Goal: Navigation & Orientation: Find specific page/section

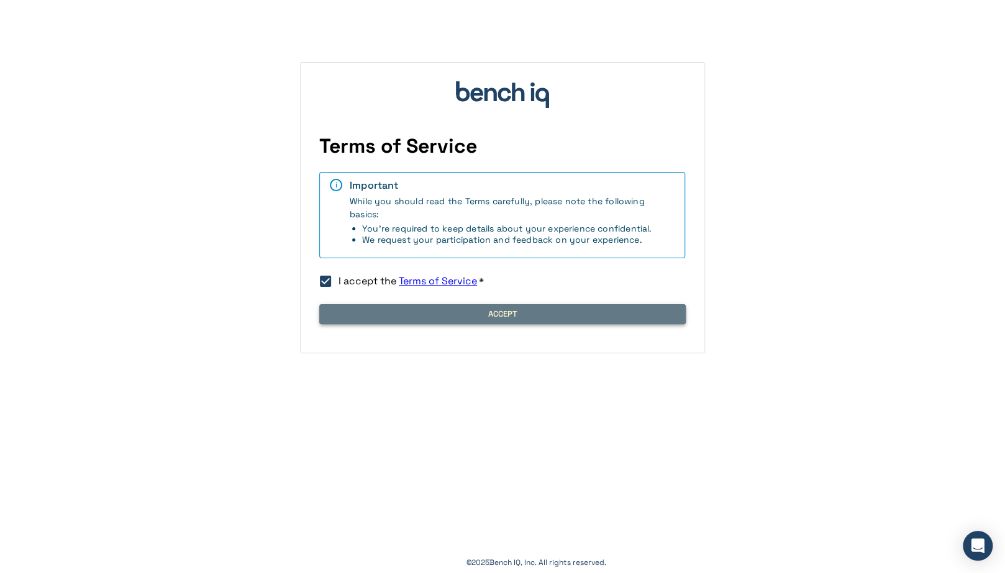
click at [500, 314] on button "Accept" at bounding box center [502, 314] width 366 height 20
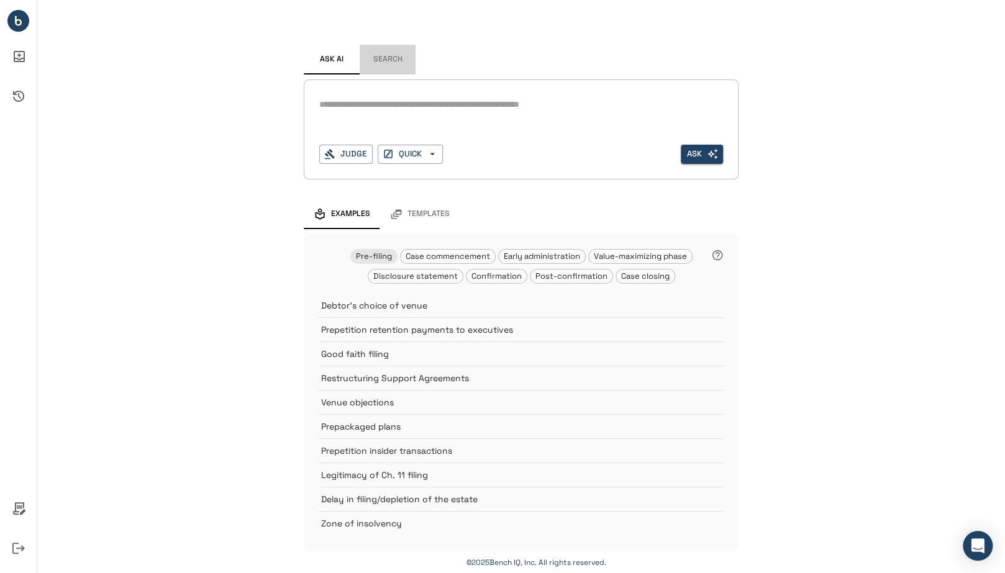
click at [387, 61] on button "Search" at bounding box center [387, 60] width 56 height 30
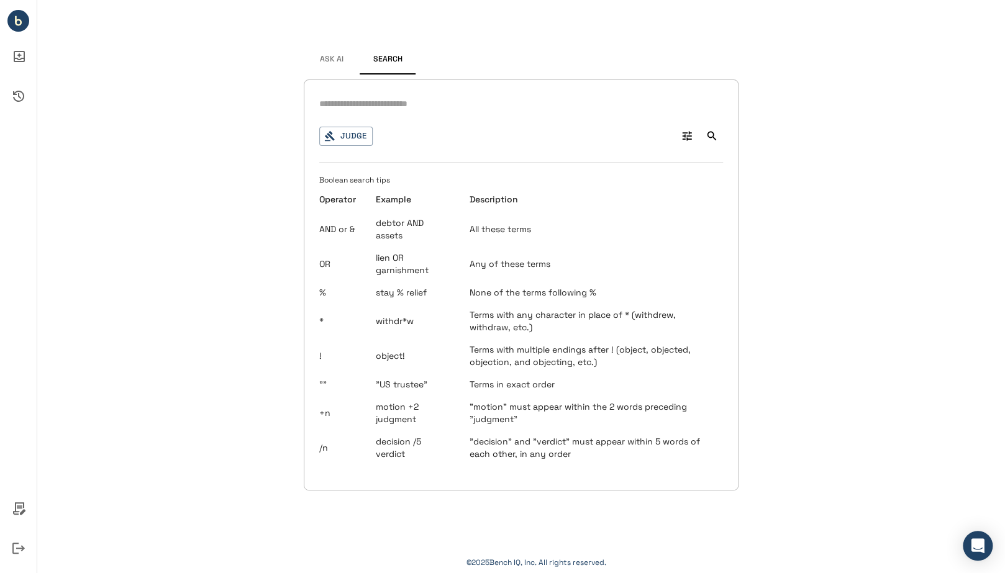
click at [331, 56] on span "Ask AI" at bounding box center [332, 60] width 24 height 10
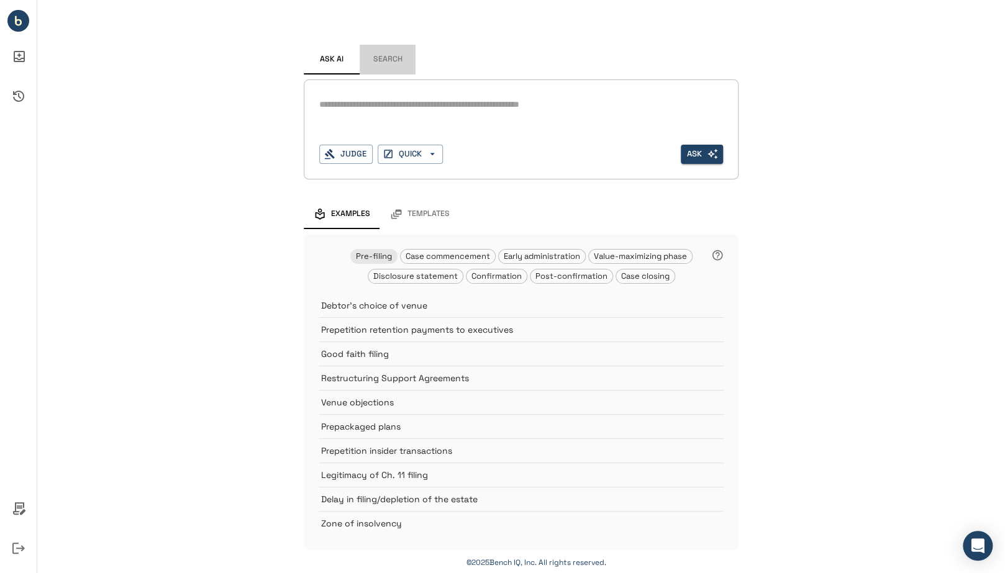
click at [373, 63] on button "Search" at bounding box center [387, 60] width 56 height 30
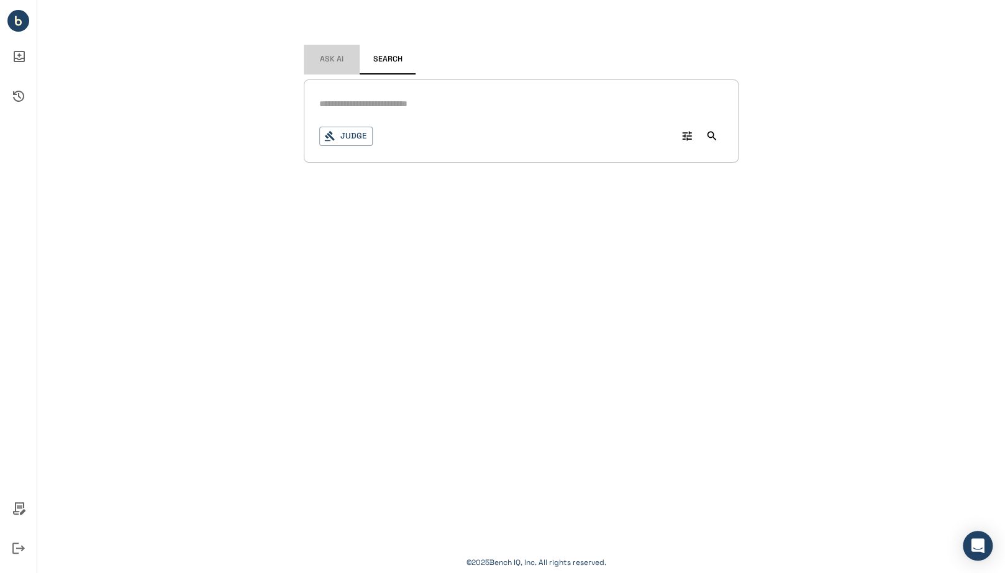
click at [340, 64] on button "Ask AI" at bounding box center [332, 60] width 56 height 30
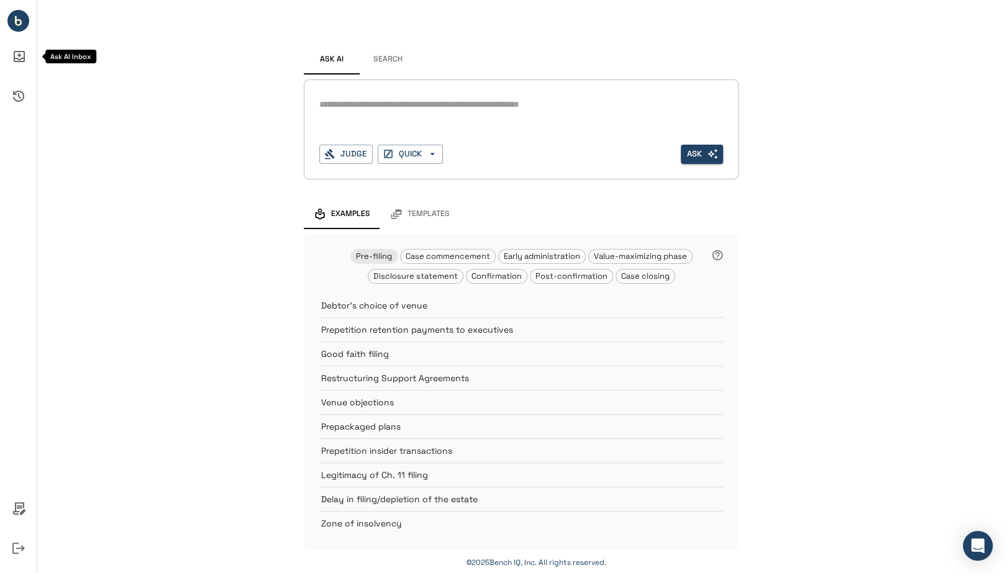
click at [15, 55] on icon "Ask AI Inbox" at bounding box center [19, 57] width 30 height 30
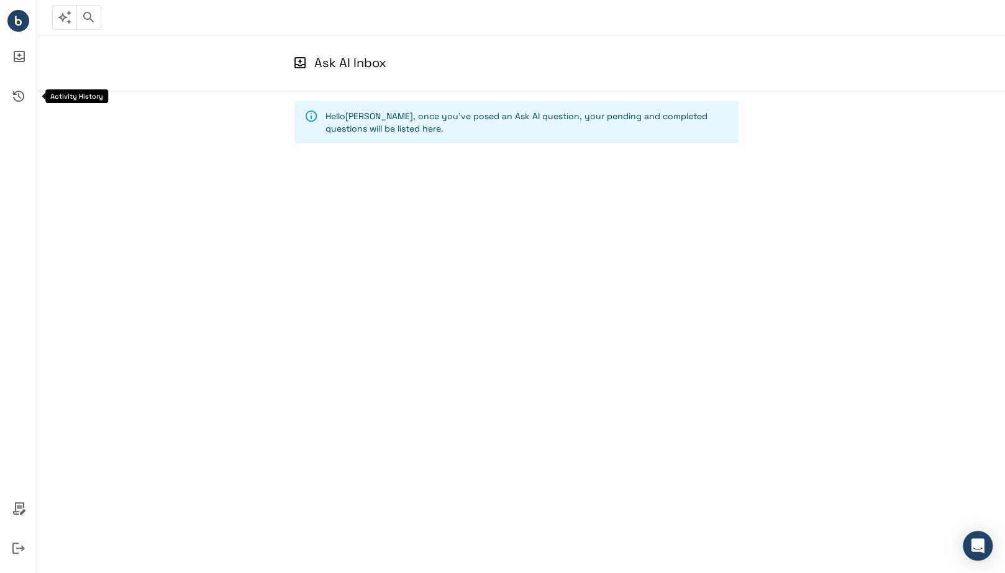
click at [27, 87] on icon "Activity History" at bounding box center [19, 96] width 30 height 30
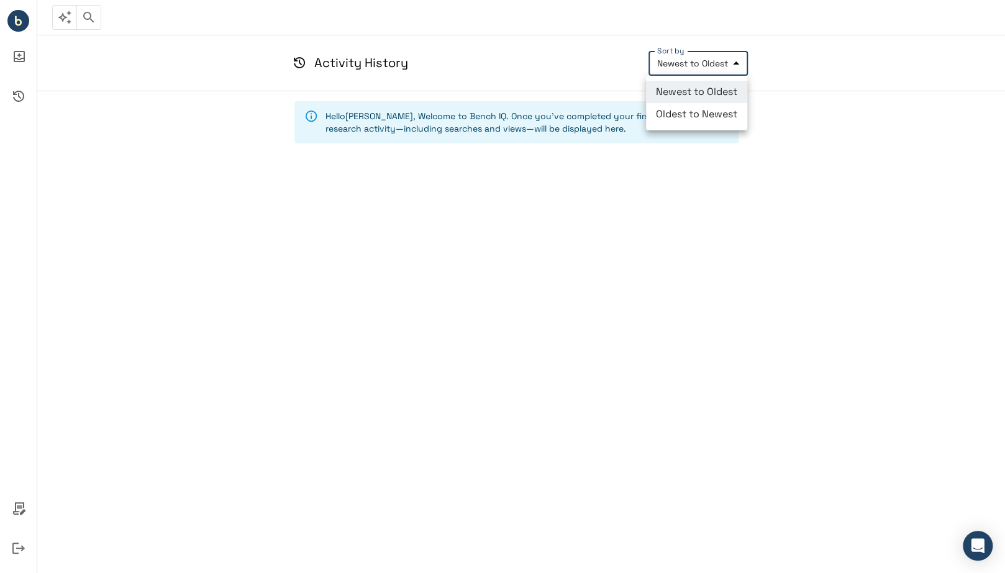
click at [694, 62] on body "Judge 0 * Judge QUICK Ask Activity History Sort by Newest to Oldest **** Sort b…" at bounding box center [502, 286] width 1005 height 573
click at [694, 62] on div at bounding box center [502, 286] width 1005 height 573
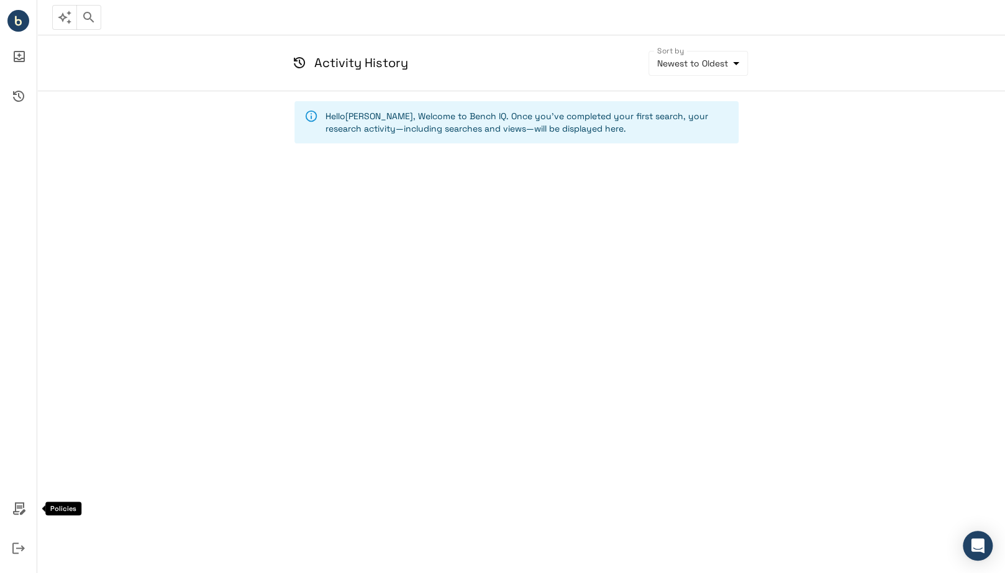
click at [19, 501] on icon "Policies" at bounding box center [19, 509] width 30 height 30
click at [11, 440] on div at bounding box center [502, 286] width 1005 height 573
click at [15, 19] on icon "Bench IQ" at bounding box center [16, 19] width 2 height 6
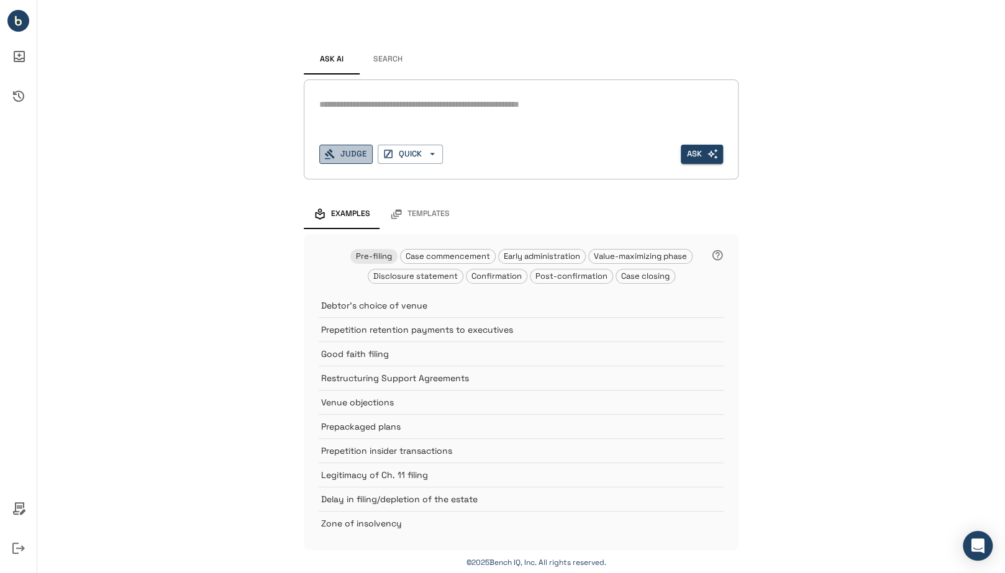
click at [342, 160] on button "Judge" at bounding box center [345, 154] width 53 height 19
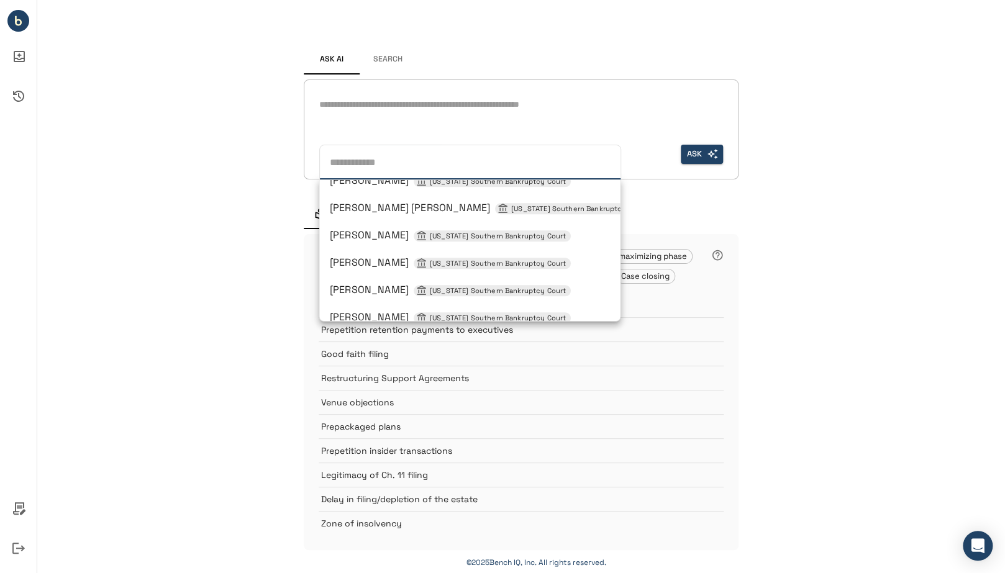
scroll to position [902, 0]
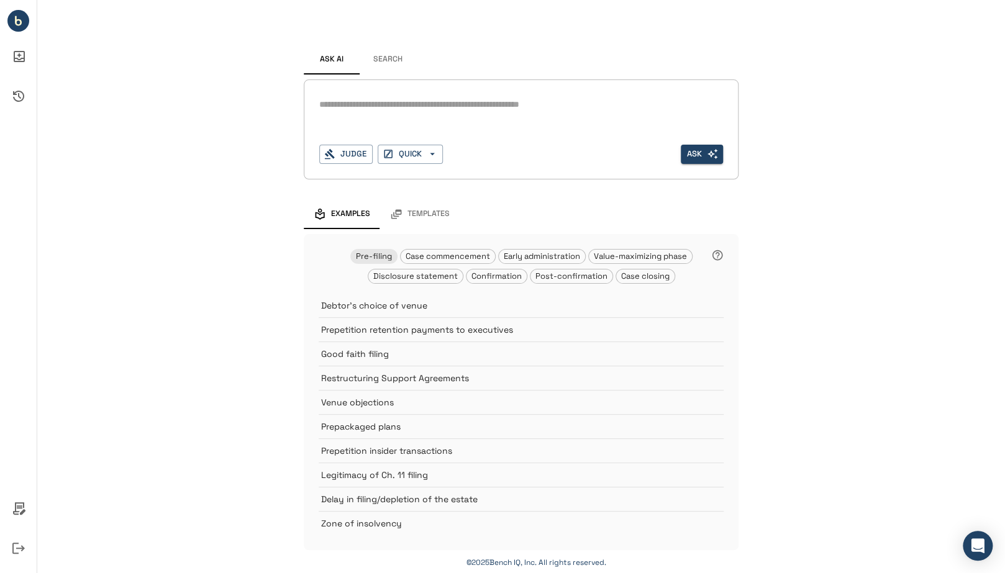
click at [356, 125] on div "*" at bounding box center [521, 115] width 404 height 40
click at [390, 149] on icon "button" at bounding box center [387, 153] width 11 height 11
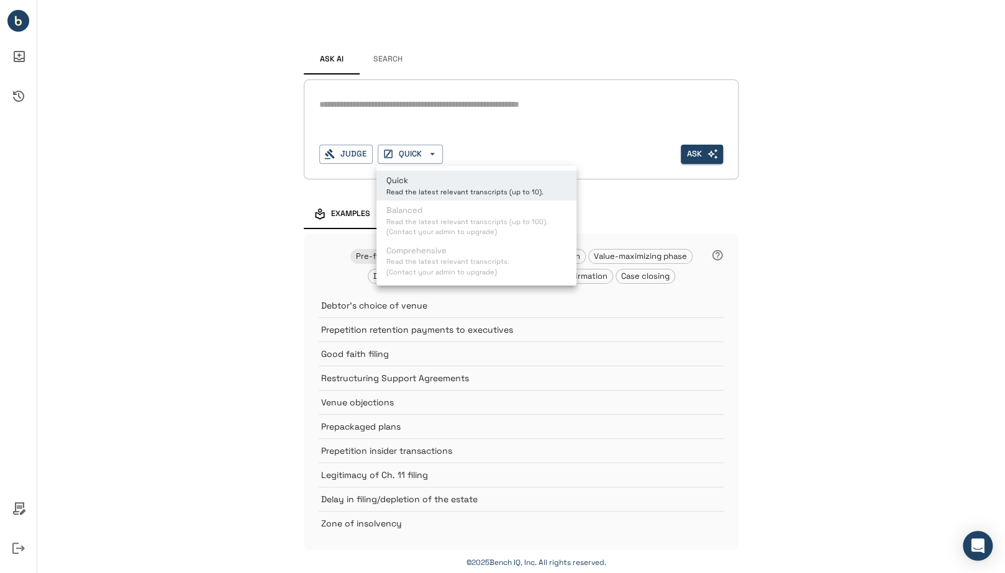
click at [430, 124] on div at bounding box center [502, 286] width 1005 height 573
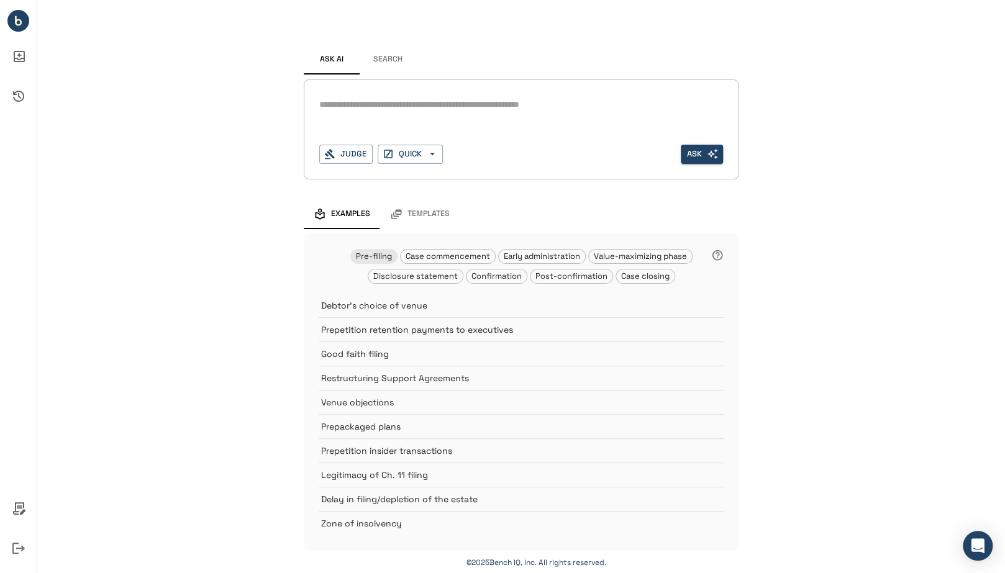
click at [387, 61] on button "Search" at bounding box center [387, 60] width 56 height 30
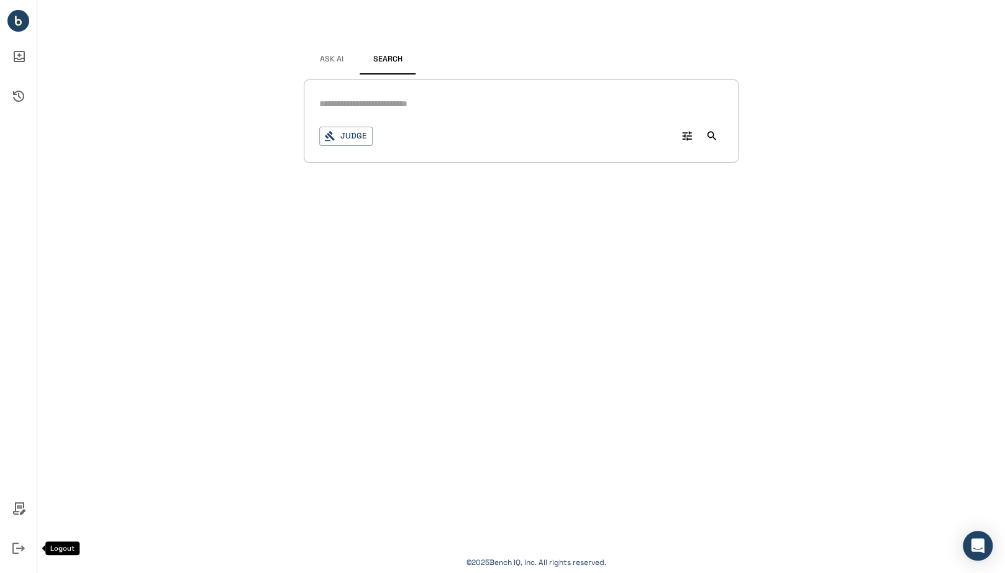
click at [14, 548] on icon "Logout" at bounding box center [19, 548] width 30 height 30
